Goal: Transaction & Acquisition: Purchase product/service

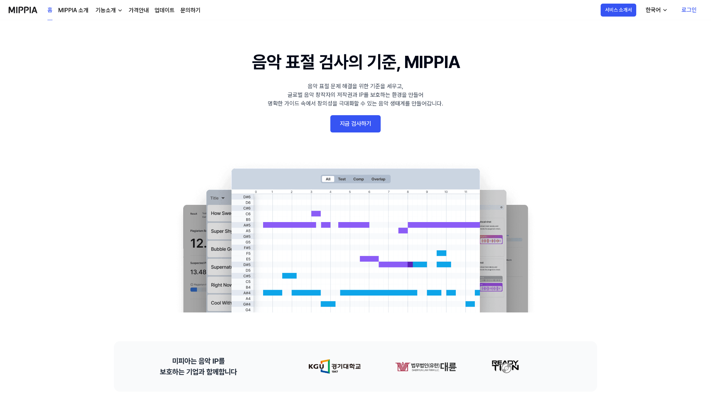
click at [375, 125] on link "지금 검사하기" at bounding box center [356, 123] width 50 height 17
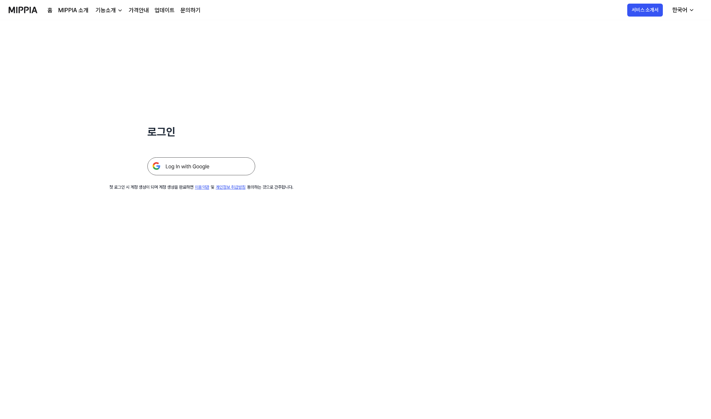
click at [137, 10] on link "가격안내" at bounding box center [139, 10] width 20 height 9
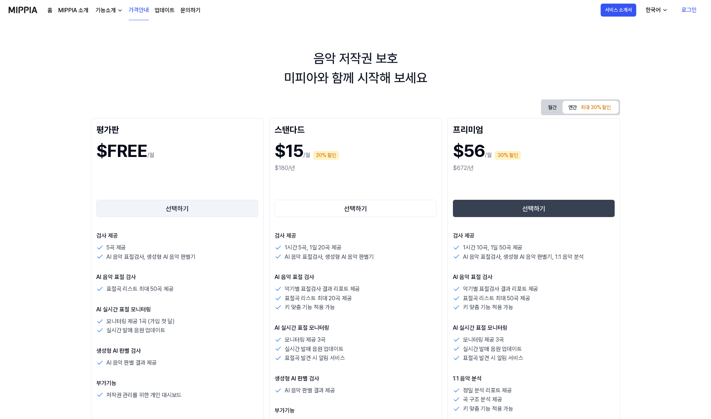
click at [176, 205] on button "선택하기" at bounding box center [177, 208] width 162 height 17
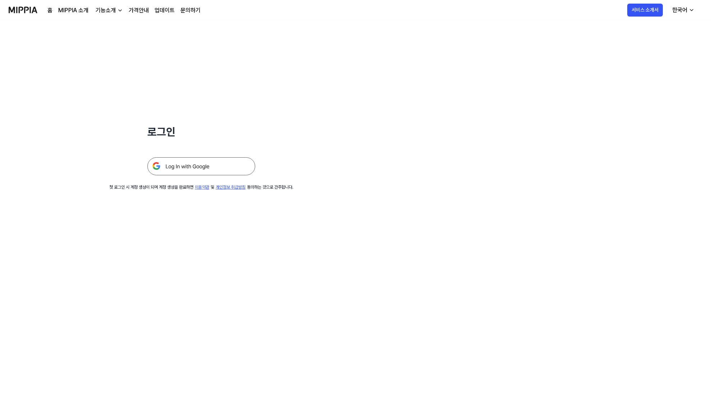
click at [169, 163] on img at bounding box center [201, 166] width 108 height 18
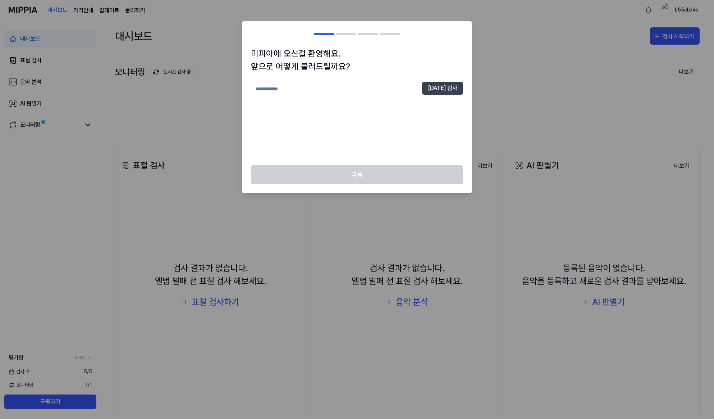
click at [348, 87] on input "text" at bounding box center [335, 89] width 168 height 14
type input "****"
click at [450, 91] on button "중복 검사" at bounding box center [442, 88] width 41 height 13
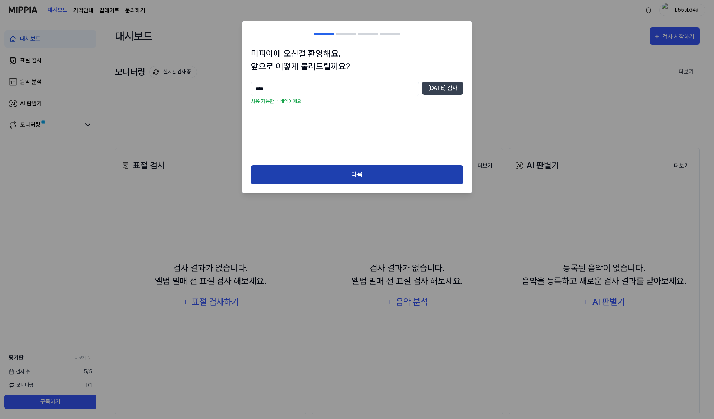
click at [396, 165] on div "미피아에 오신걸 환영해요. 앞으로 어떻게 불러드릴까요? **** 중복 검사 사용 가능한 닉네임이에요 다음" at bounding box center [357, 107] width 230 height 172
click at [343, 175] on button "다음" at bounding box center [357, 174] width 212 height 19
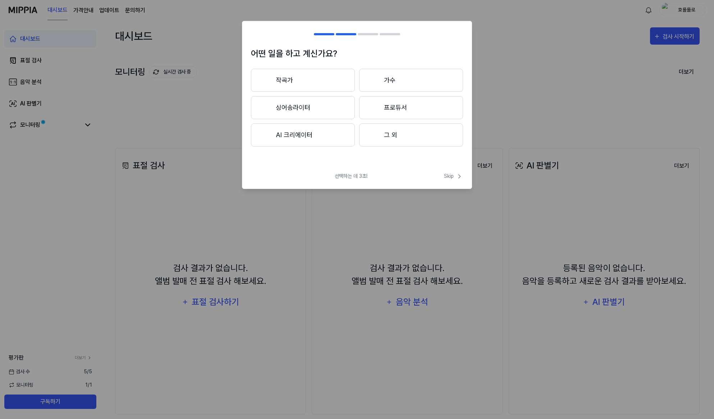
click at [306, 86] on button "작곡가" at bounding box center [303, 80] width 104 height 23
click at [298, 113] on button "3년 이하" at bounding box center [303, 107] width 104 height 23
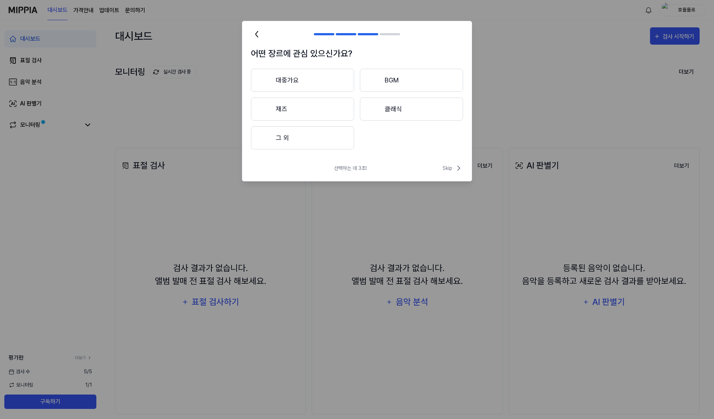
click at [307, 86] on button "대중가요" at bounding box center [302, 80] width 103 height 23
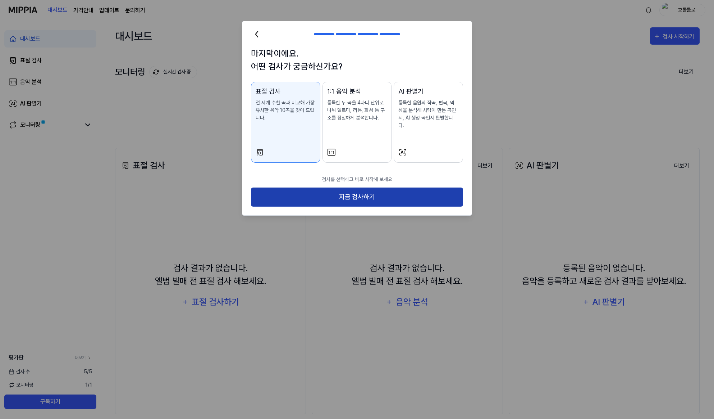
click at [369, 196] on button "지금 검사하기" at bounding box center [357, 196] width 212 height 19
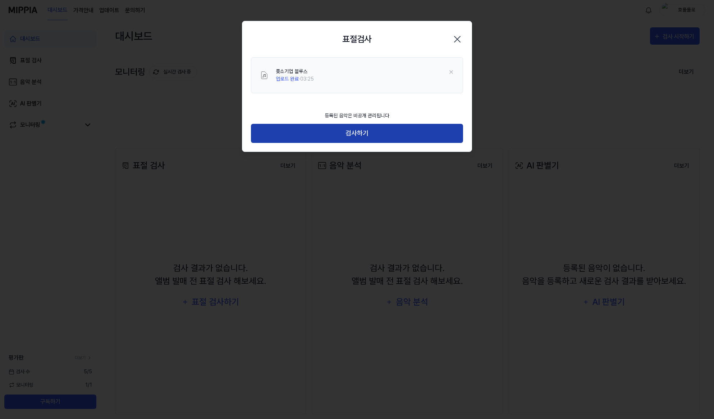
click at [354, 130] on button "검사하기" at bounding box center [357, 133] width 212 height 19
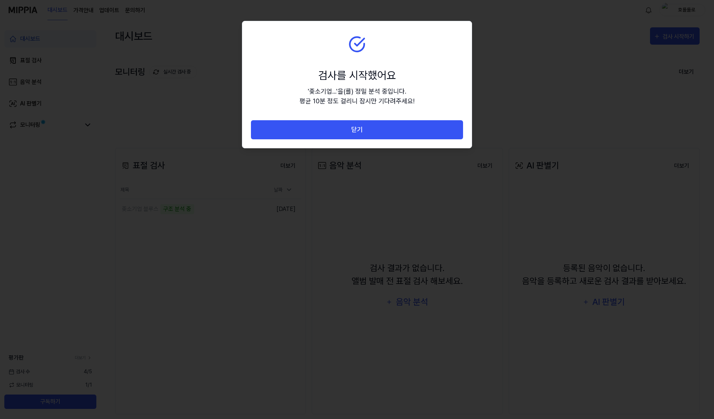
click at [350, 61] on section "검사를 시작했어요 ' 좆소기업... ' 을(를) 정밀 분석 중입니다. 평균 10분 정도 걸리니 잠시만 기다려주세요!" at bounding box center [356, 70] width 229 height 99
click at [356, 101] on div "' 좆소기업... ' 을(를) 정밀 분석 중입니다. 평균 10분 정도 걸리니 잠시만 기다려주세요!" at bounding box center [357, 95] width 115 height 19
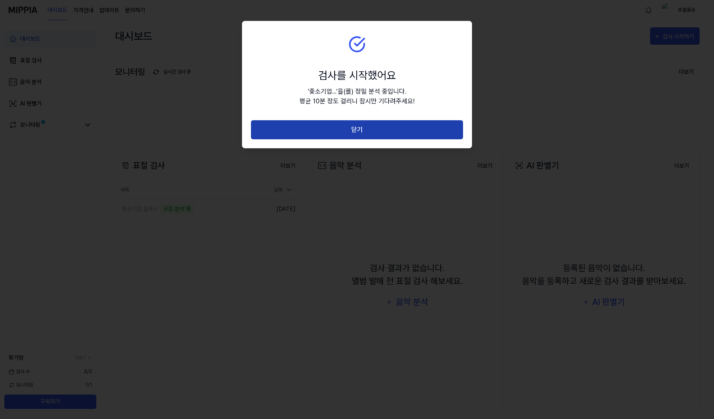
click at [372, 124] on button "닫기" at bounding box center [357, 129] width 212 height 19
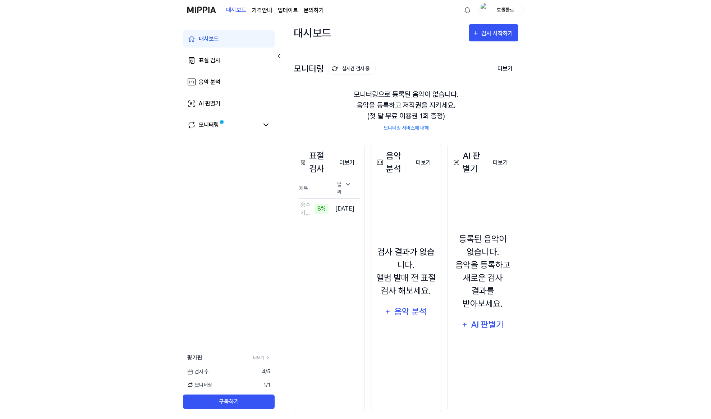
scroll to position [10, 0]
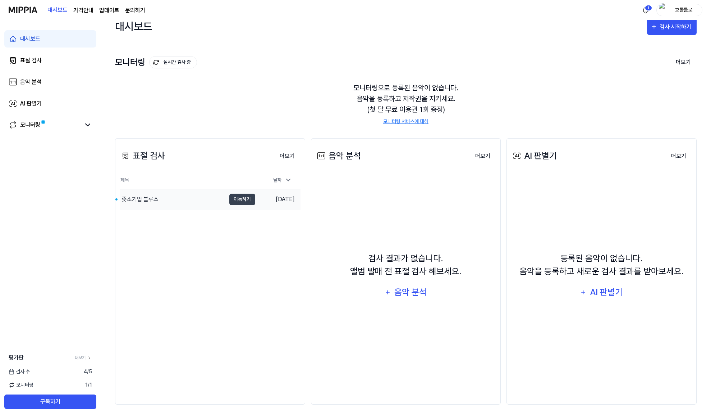
click at [144, 195] on div "좆소기업 블루스" at bounding box center [140, 199] width 37 height 9
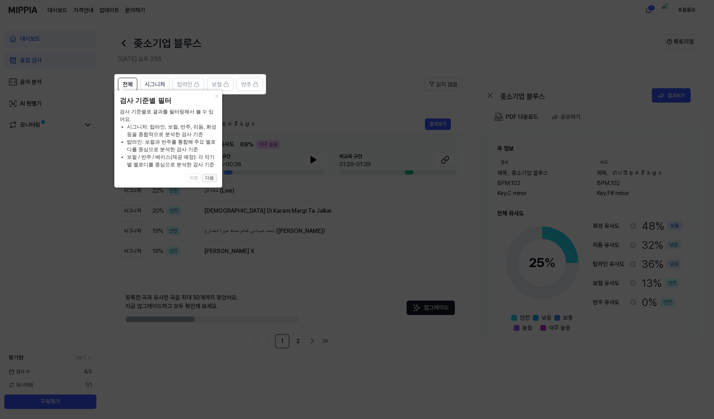
click at [210, 180] on button "다음" at bounding box center [209, 178] width 14 height 9
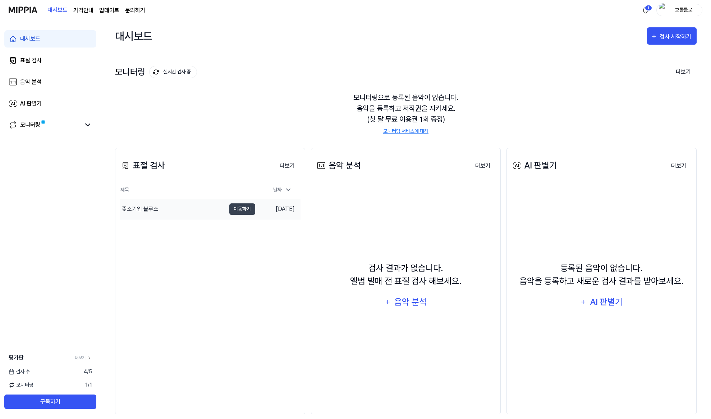
click at [136, 211] on div "좆소기업 블루스" at bounding box center [140, 209] width 37 height 9
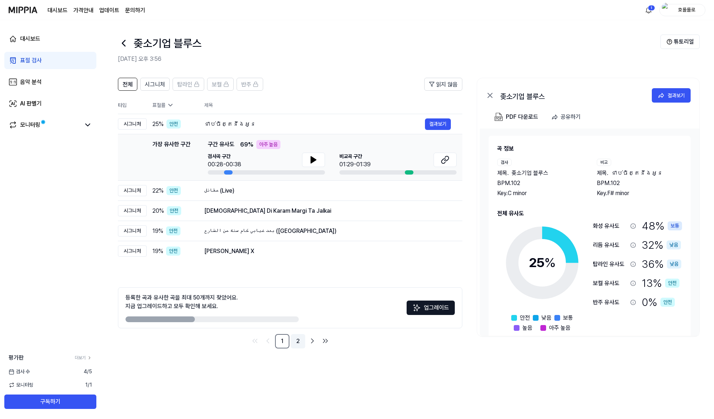
click at [297, 342] on link "2" at bounding box center [298, 341] width 14 height 14
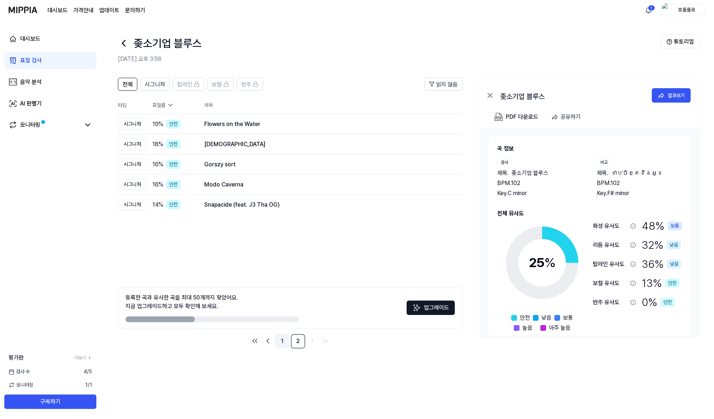
click at [285, 345] on link "1" at bounding box center [282, 341] width 14 height 14
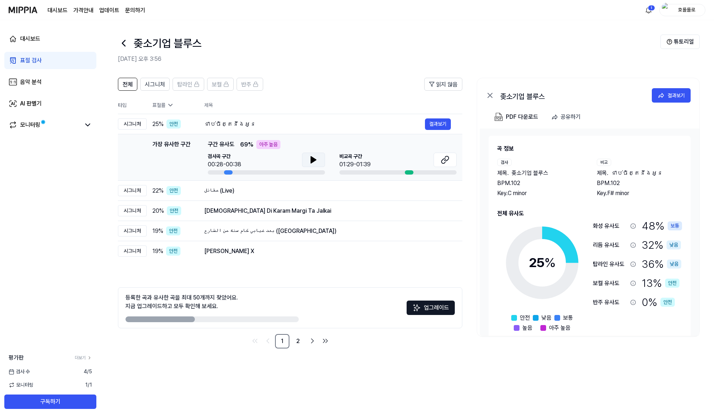
click at [317, 159] on icon at bounding box center [313, 159] width 9 height 9
click at [410, 172] on div at bounding box center [409, 172] width 9 height 4
click at [317, 161] on icon at bounding box center [313, 159] width 9 height 9
click at [314, 161] on icon at bounding box center [314, 160] width 1 height 6
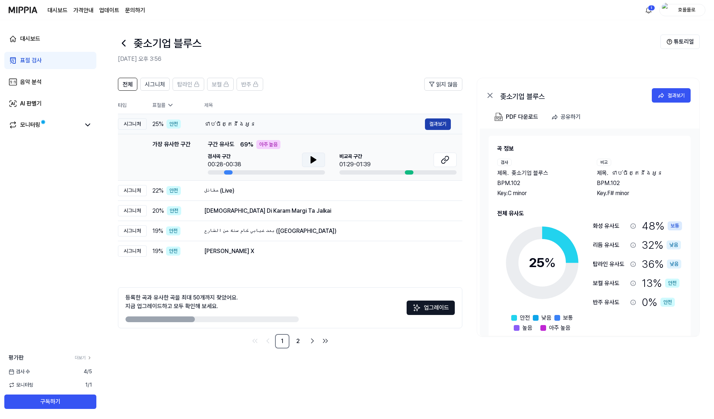
click at [427, 124] on button "결과보기" at bounding box center [438, 124] width 26 height 12
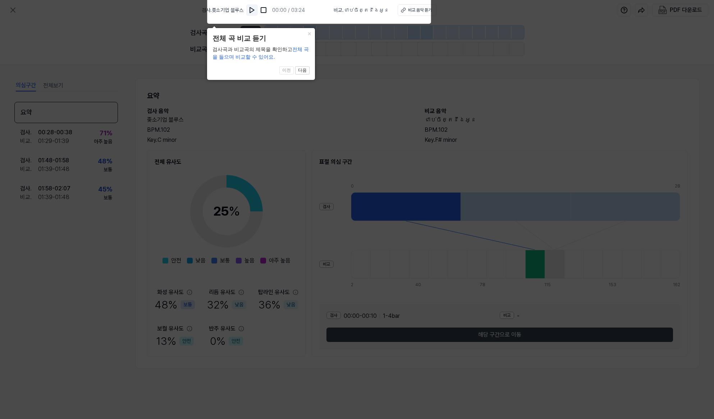
click at [256, 12] on img at bounding box center [252, 9] width 7 height 7
click at [307, 73] on button "다음" at bounding box center [302, 70] width 14 height 9
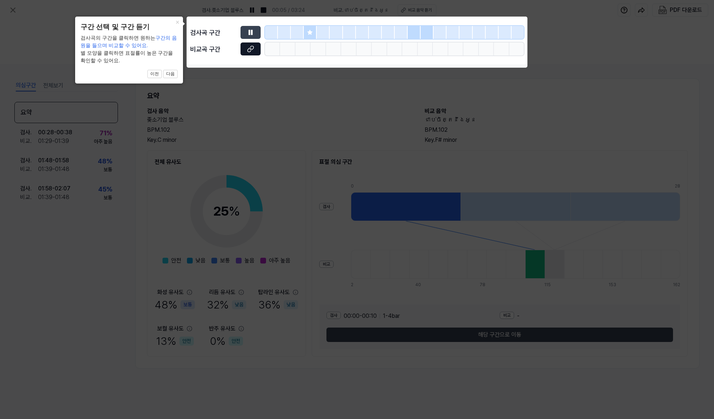
click at [247, 54] on button at bounding box center [251, 48] width 20 height 13
click at [248, 34] on icon at bounding box center [250, 32] width 7 height 7
click at [173, 74] on button "다음" at bounding box center [170, 74] width 14 height 9
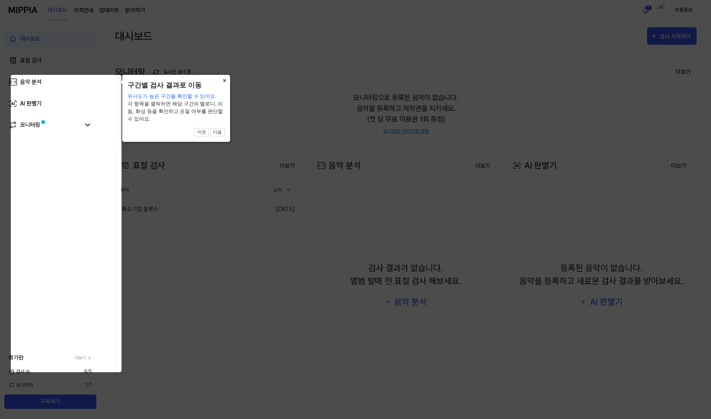
click at [222, 82] on button "×" at bounding box center [225, 80] width 12 height 10
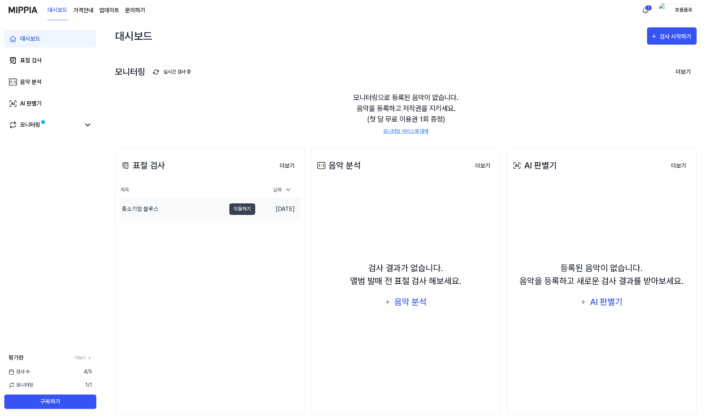
click at [166, 213] on div "좆소기업 블루스" at bounding box center [173, 209] width 106 height 20
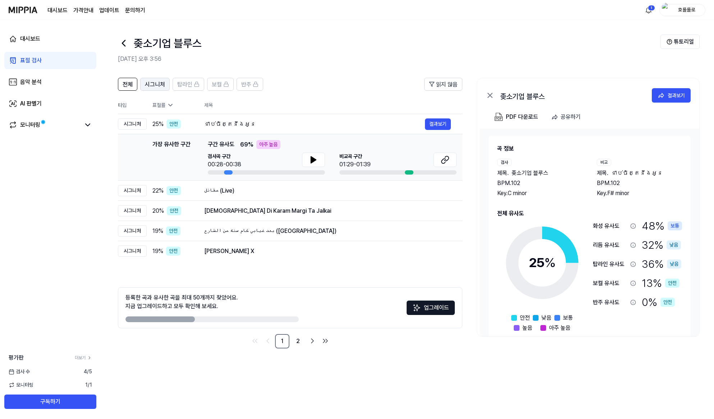
click at [159, 87] on span "시그니처" at bounding box center [155, 84] width 20 height 9
click at [129, 85] on span "전체" at bounding box center [128, 84] width 10 height 9
click at [74, 128] on link "모니터링" at bounding box center [45, 124] width 72 height 9
